Goal: Information Seeking & Learning: Find specific fact

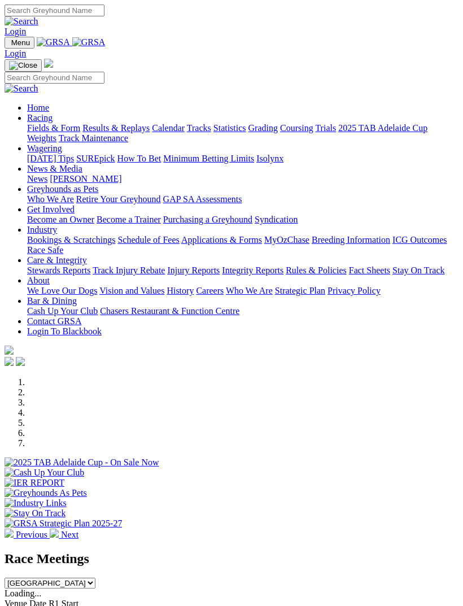
click at [101, 72] on input "Search" at bounding box center [55, 78] width 100 height 12
type input "Reiko terror"
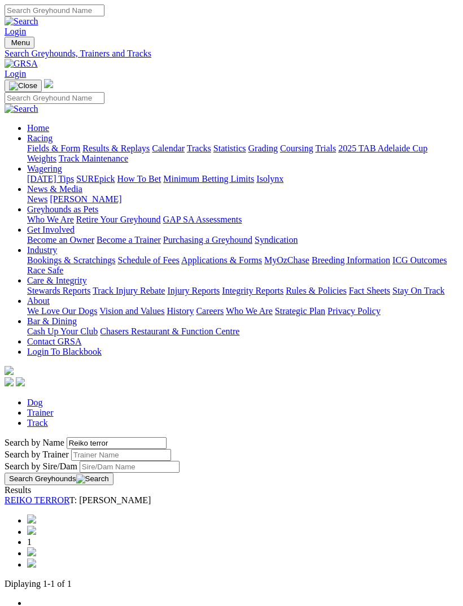
click at [69, 495] on link "REIKO TERROR" at bounding box center [37, 500] width 65 height 10
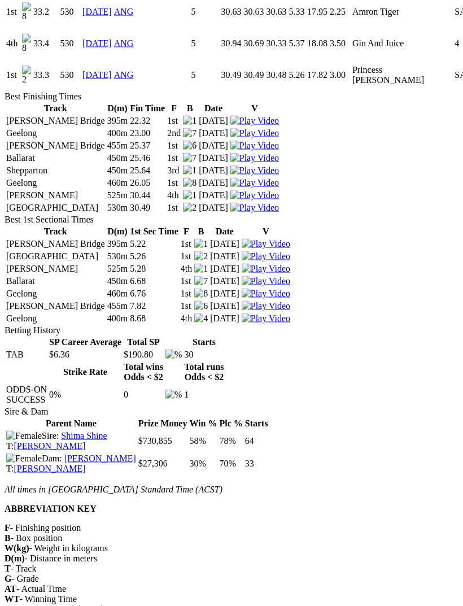
scroll to position [1730, 0]
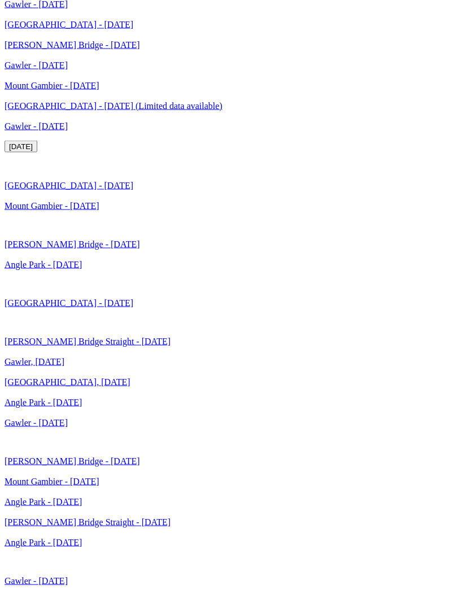
scroll to position [2417, 0]
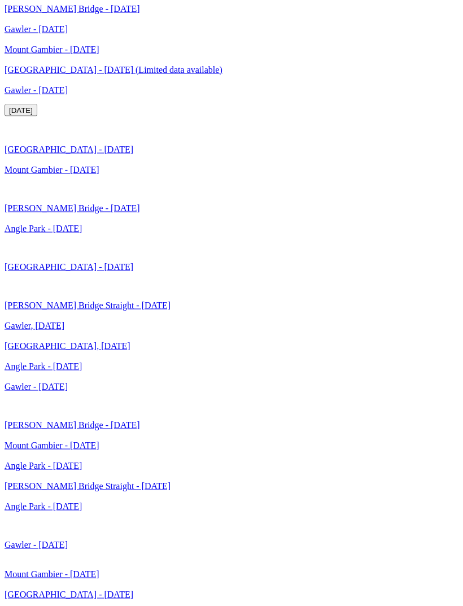
scroll to position [2453, 0]
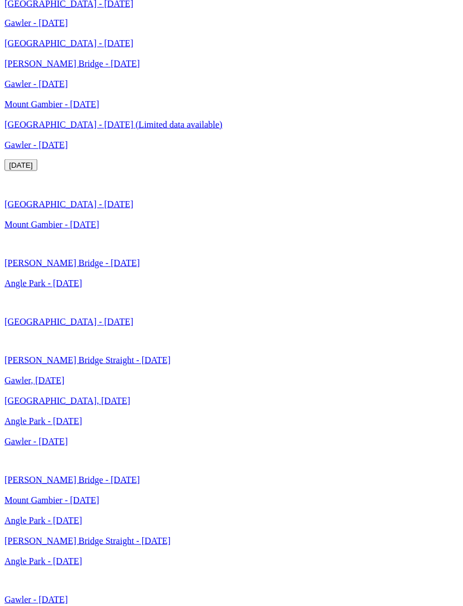
scroll to position [2398, 0]
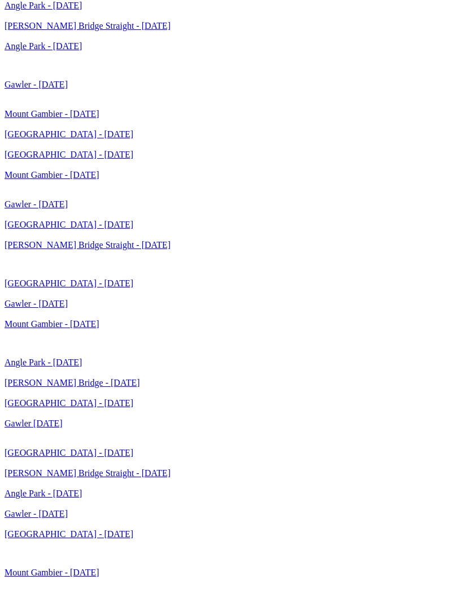
scroll to position [2919, 0]
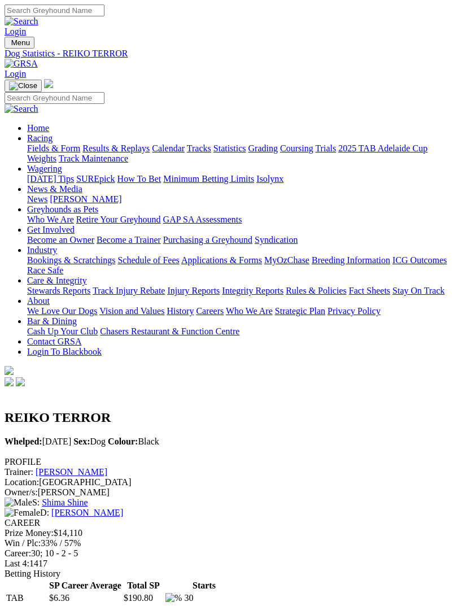
scroll to position [60, 0]
